Goal: Information Seeking & Learning: Learn about a topic

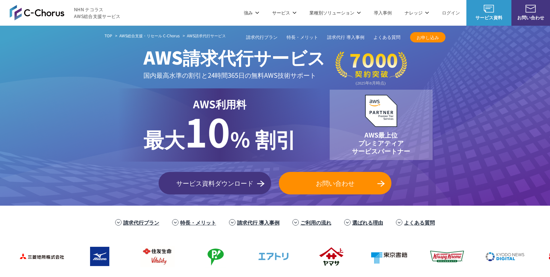
click at [118, 171] on div "TOP AWS総合支援・リセール C-Chorus AWS請求代行サービス AWS請求代行サービス 国内最高水準の割引と 24時間365日の無料AWS技術サポ…" at bounding box center [275, 113] width 341 height 162
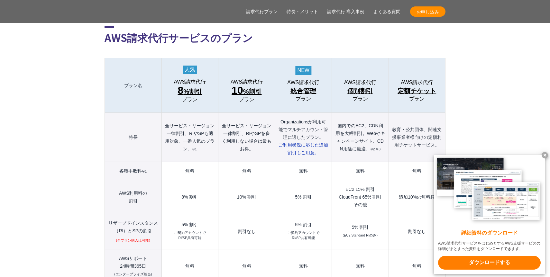
scroll to position [674, 0]
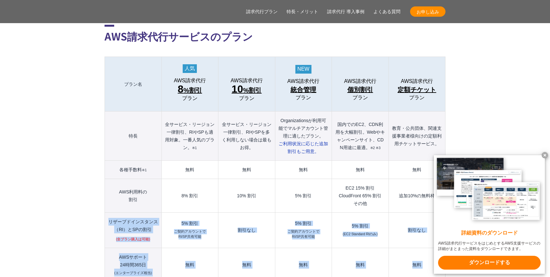
drag, startPoint x: 118, startPoint y: 261, endPoint x: 123, endPoint y: 271, distance: 10.9
click at [123, 271] on tbody "プラン名 AWS請求代行 8 %割引 プラン AWS請求代行 10 %割引 プラン AWS請求代行 統合管理 プラン AWS請求代行 個別割引 プラン" at bounding box center [275, 241] width 341 height 368
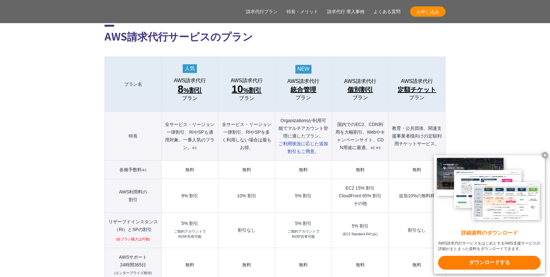
click at [544, 154] on x-t at bounding box center [545, 155] width 6 height 6
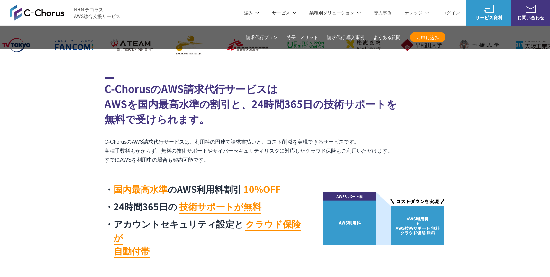
scroll to position [0, 0]
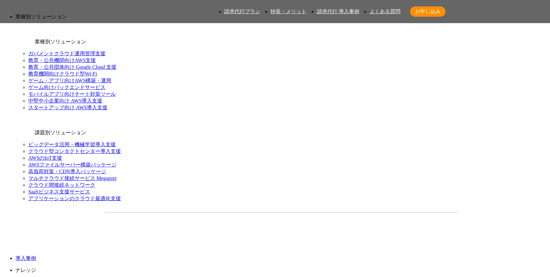
scroll to position [682, 0]
